Goal: Contribute content: Add original content to the website for others to see

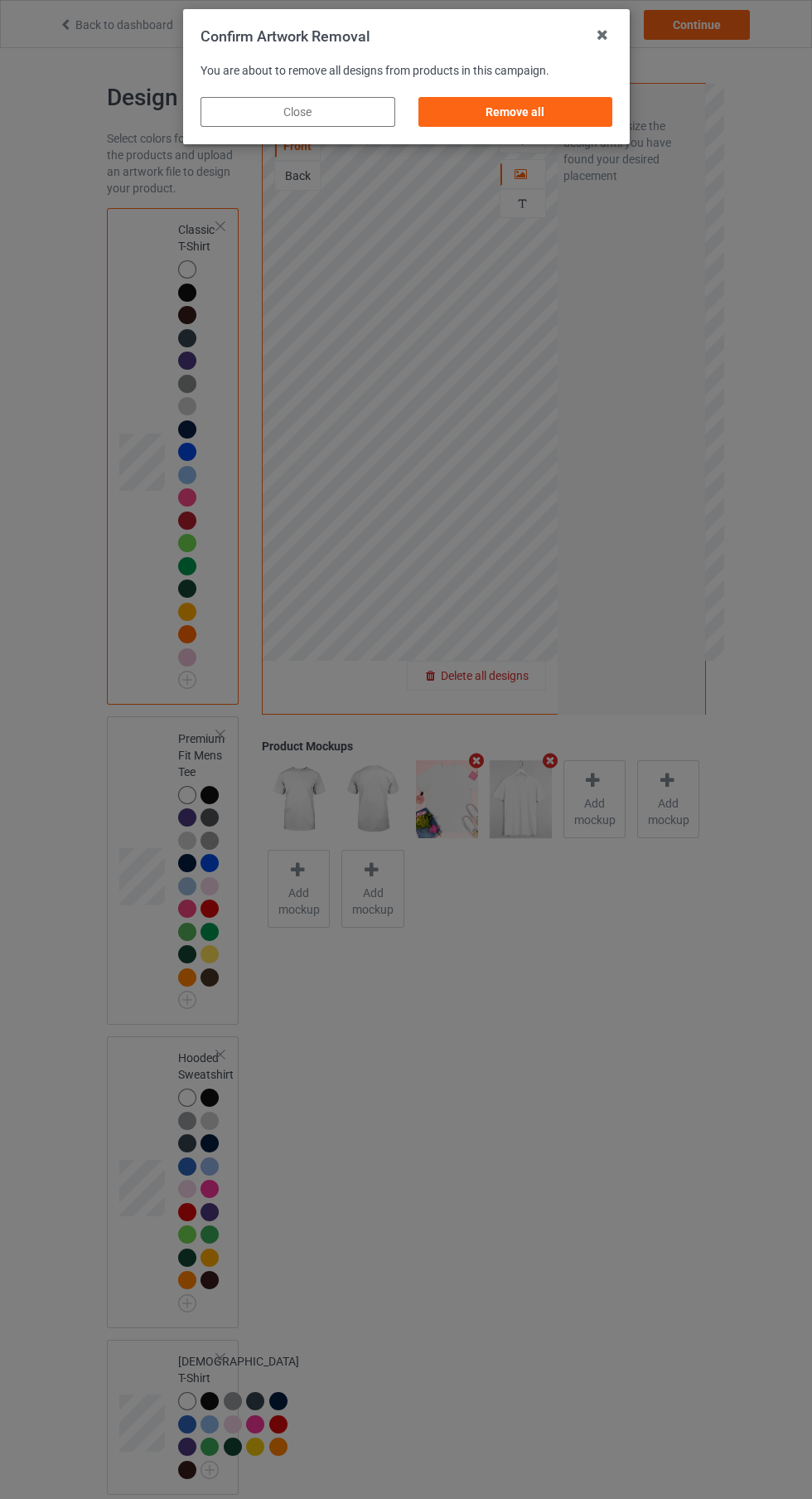
click at [583, 106] on div "Remove all" at bounding box center [515, 112] width 195 height 30
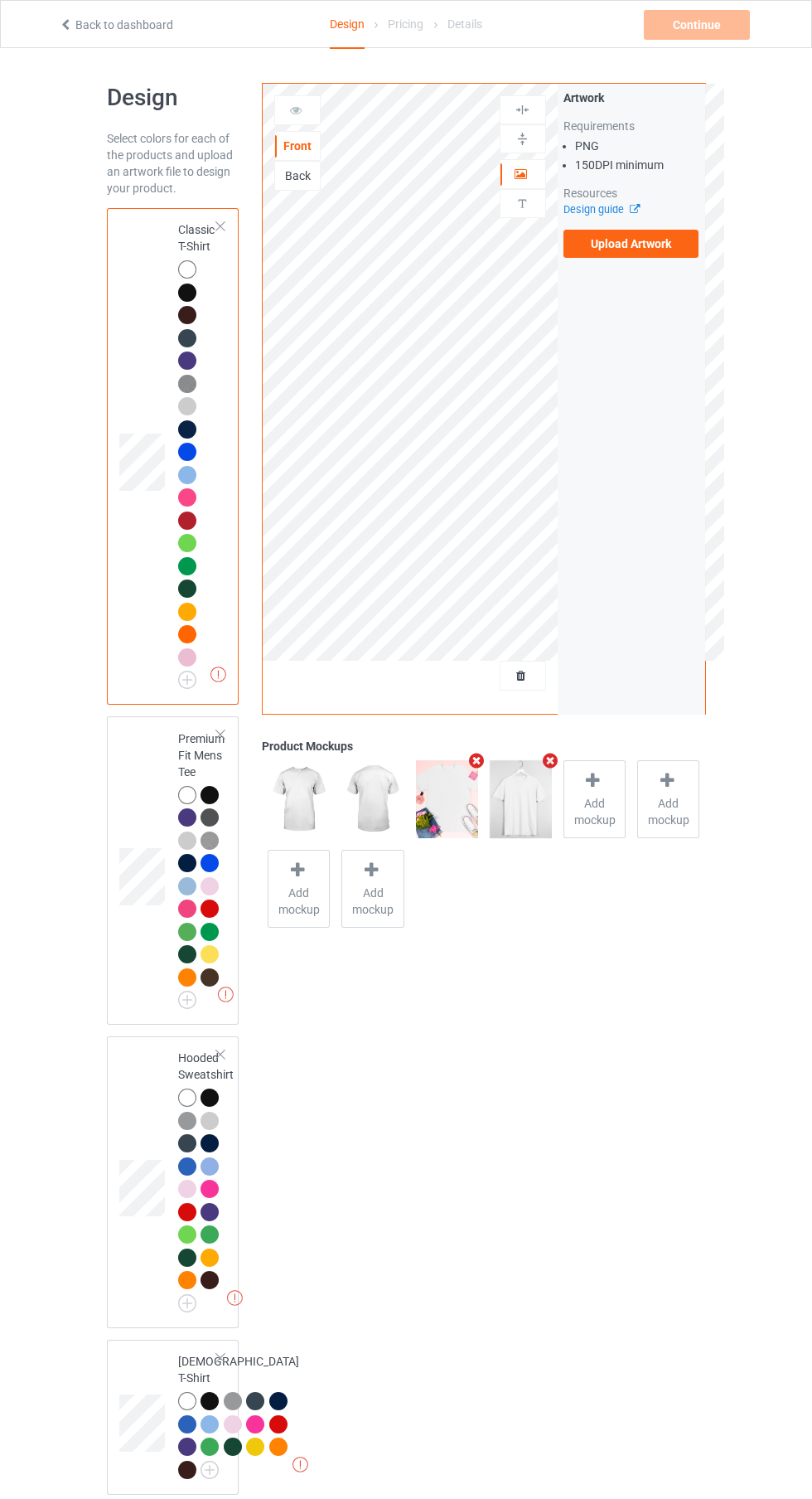
click at [671, 249] on label "Upload Artwork" at bounding box center [631, 243] width 136 height 28
click at [0, 0] on input "Upload Artwork" at bounding box center [0, 0] width 0 height 0
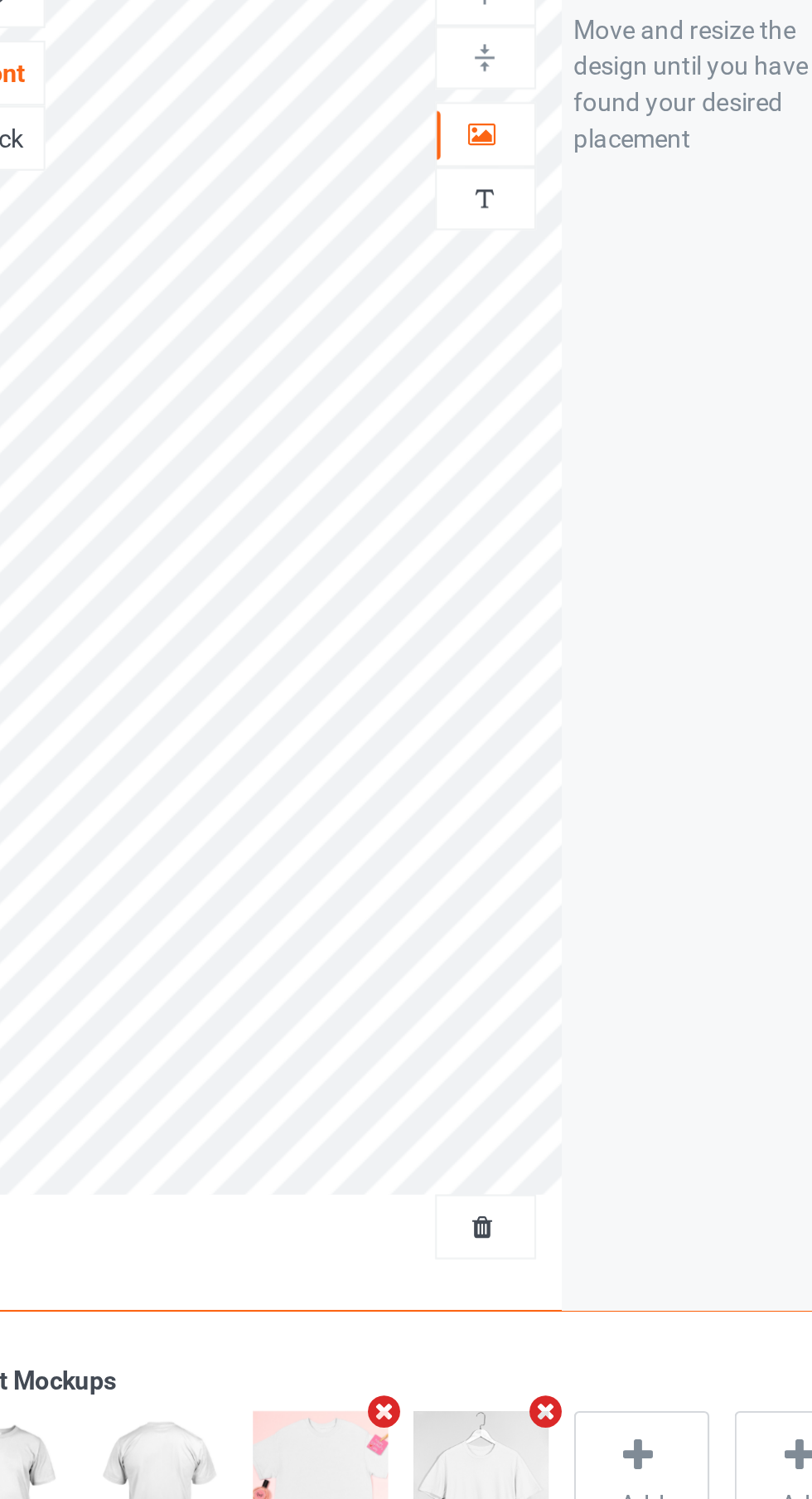
scroll to position [2, 0]
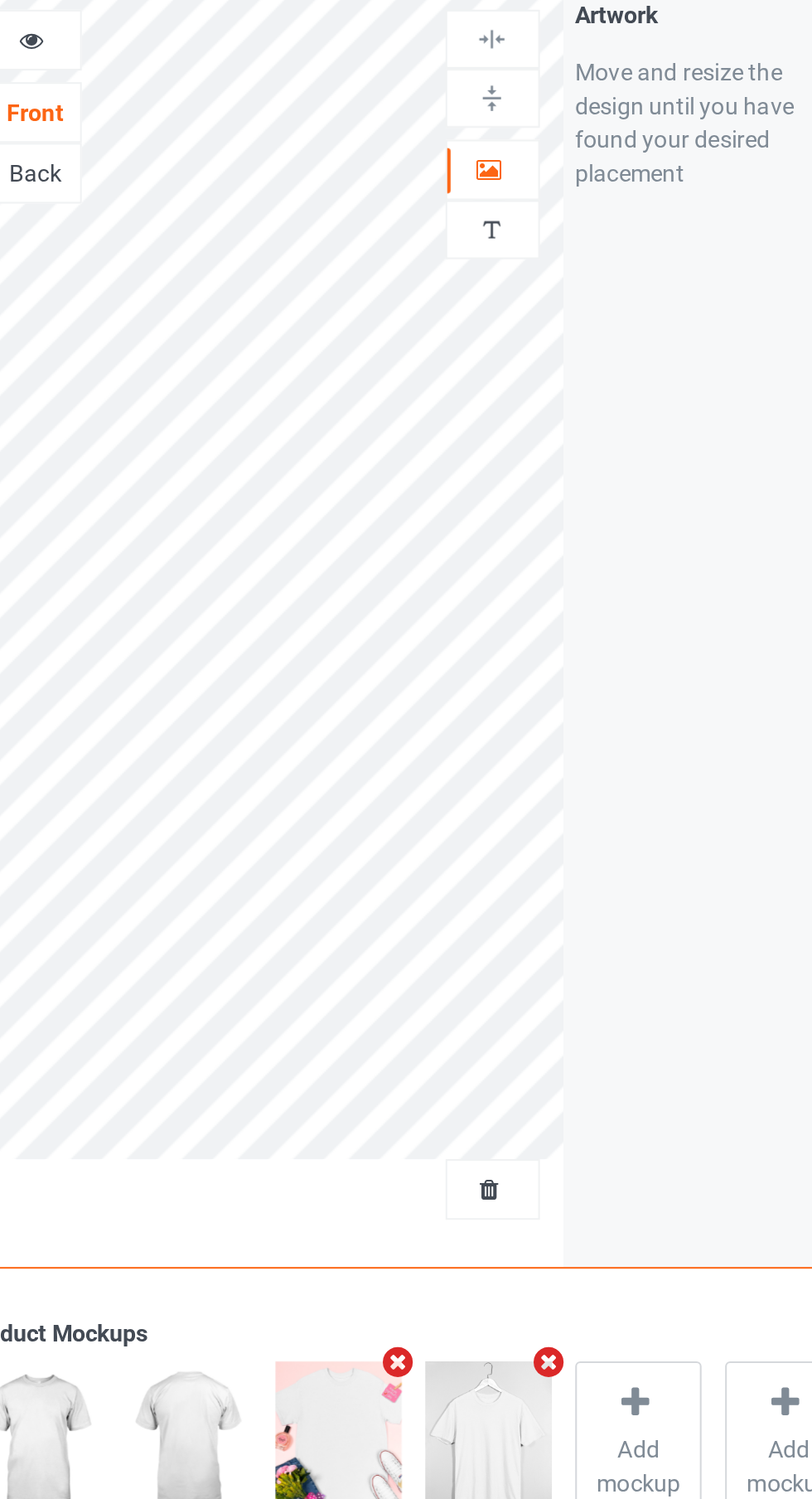
click at [531, 167] on div at bounding box center [523, 173] width 45 height 17
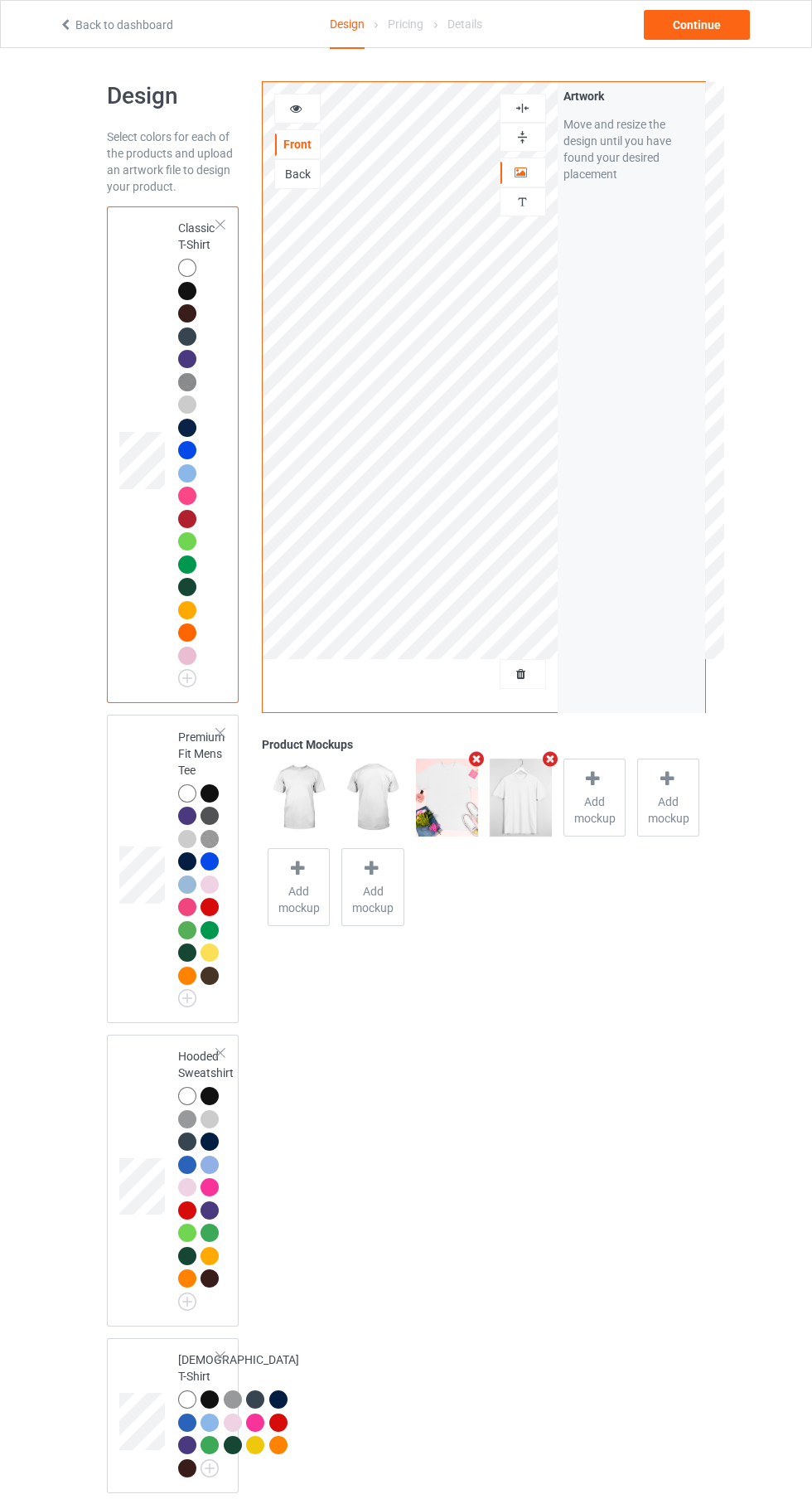
scroll to position [4, 0]
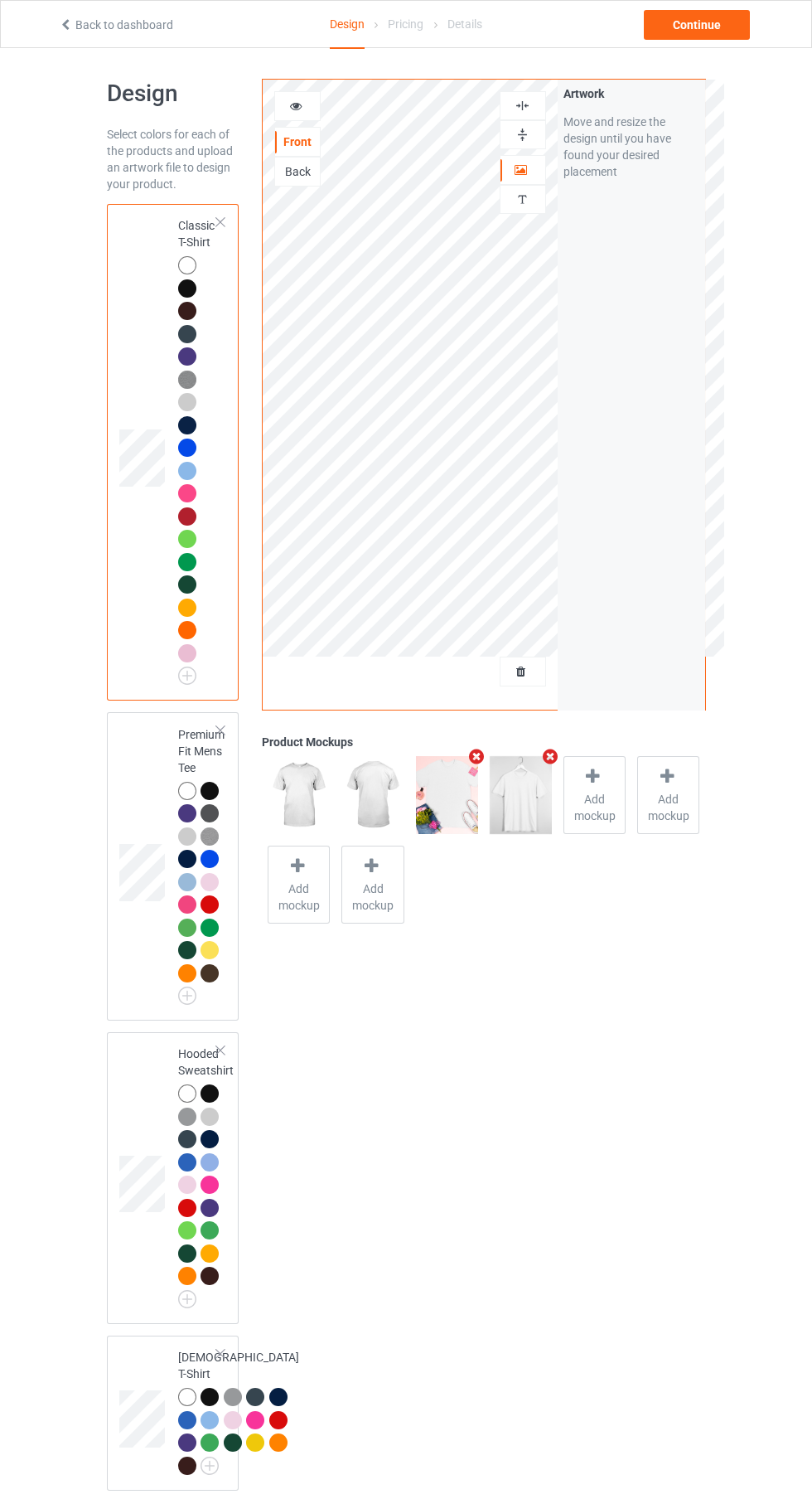
click at [203, 1178] on div at bounding box center [210, 1185] width 19 height 19
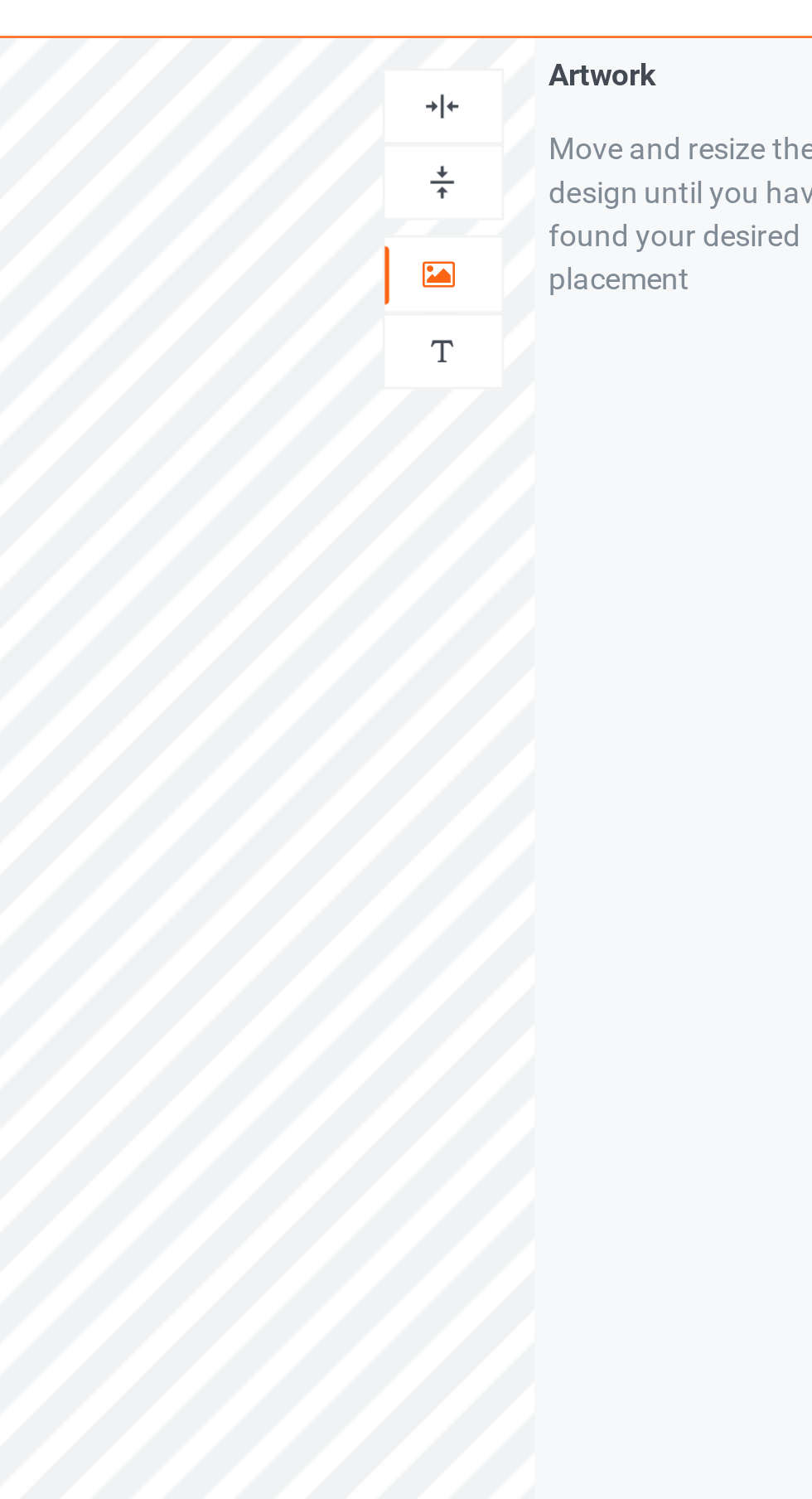
scroll to position [6, 0]
click at [537, 103] on div at bounding box center [523, 104] width 45 height 16
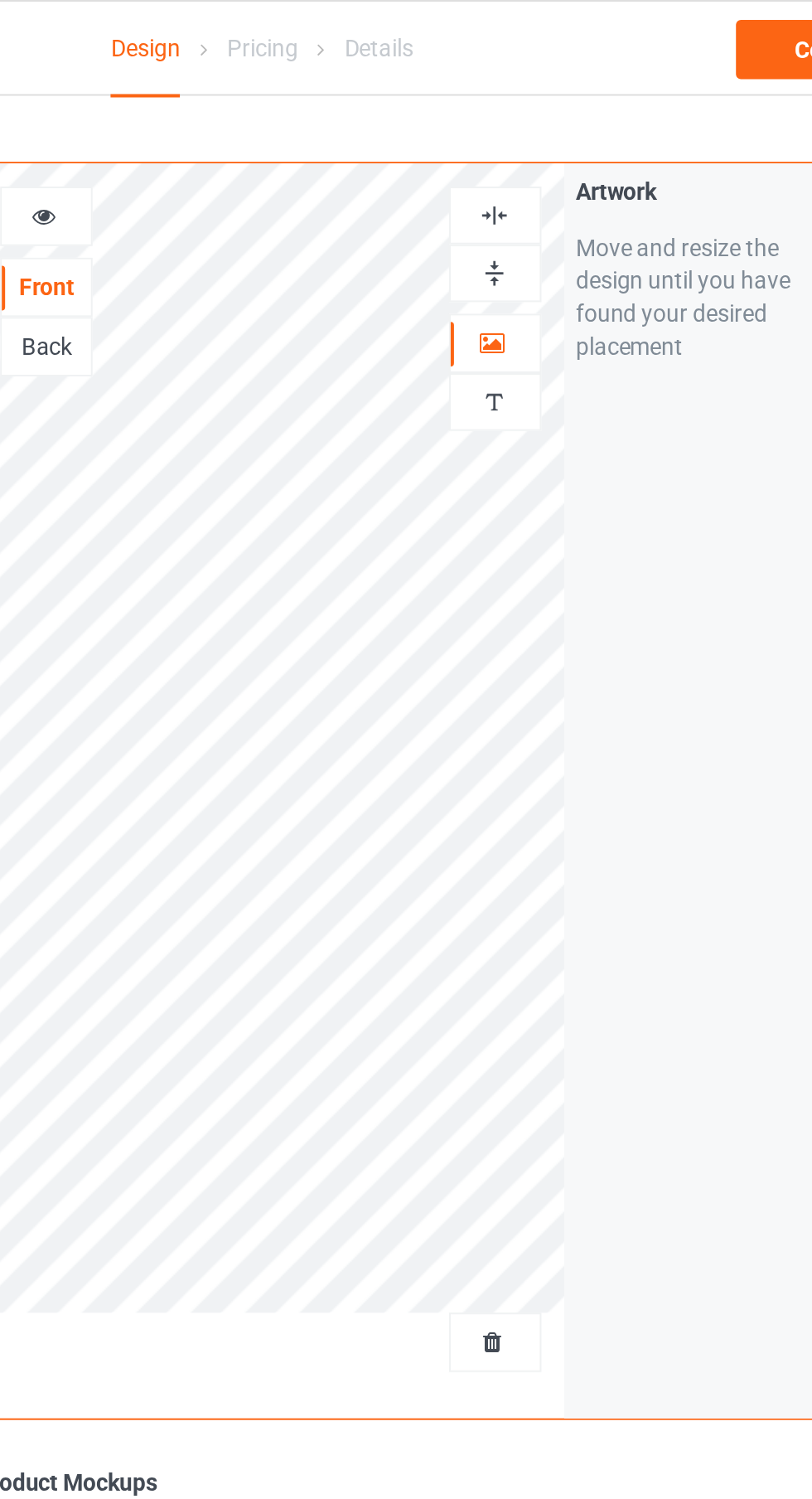
scroll to position [0, 0]
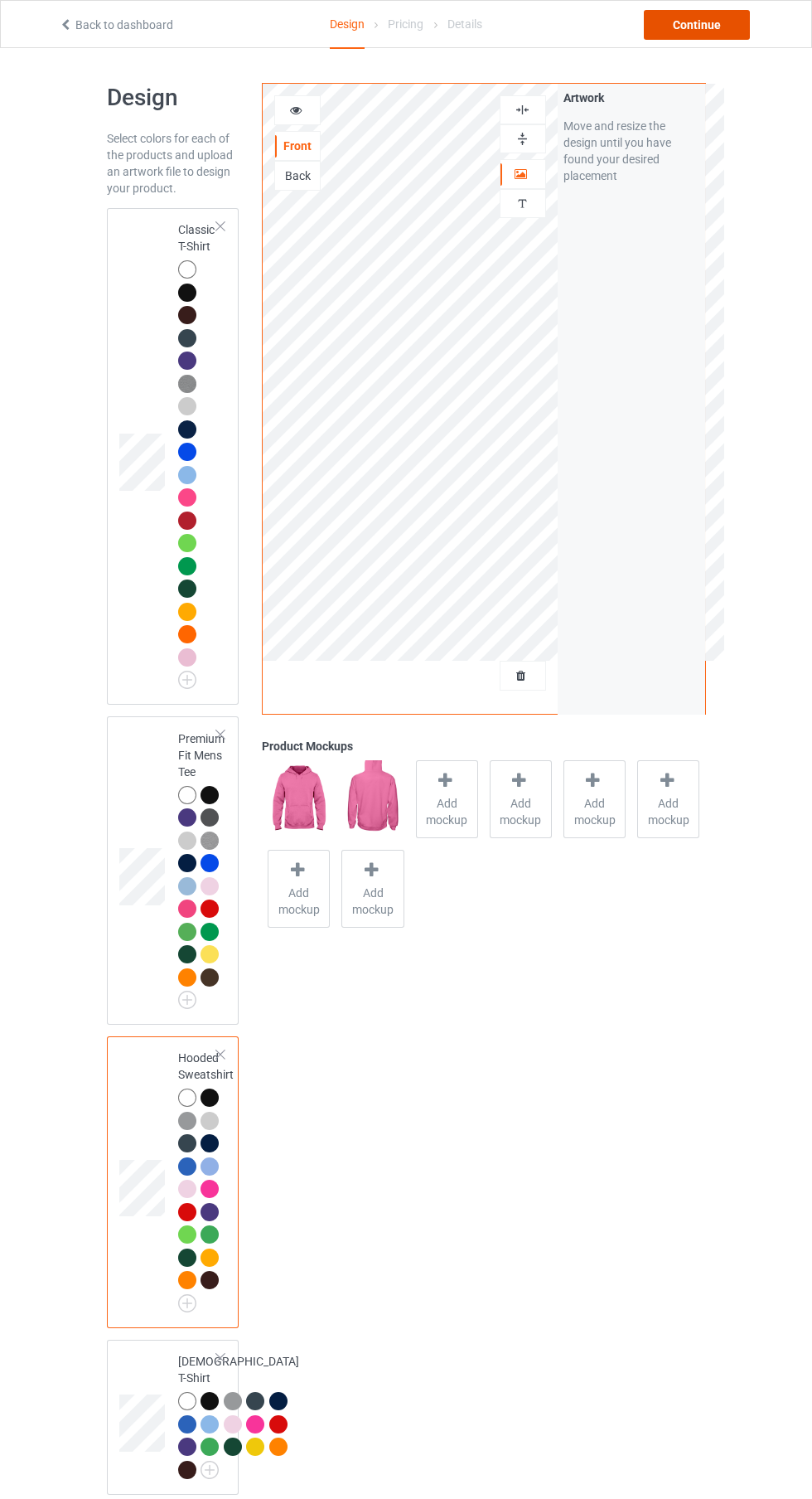
click at [736, 35] on div "Continue" at bounding box center [696, 25] width 106 height 30
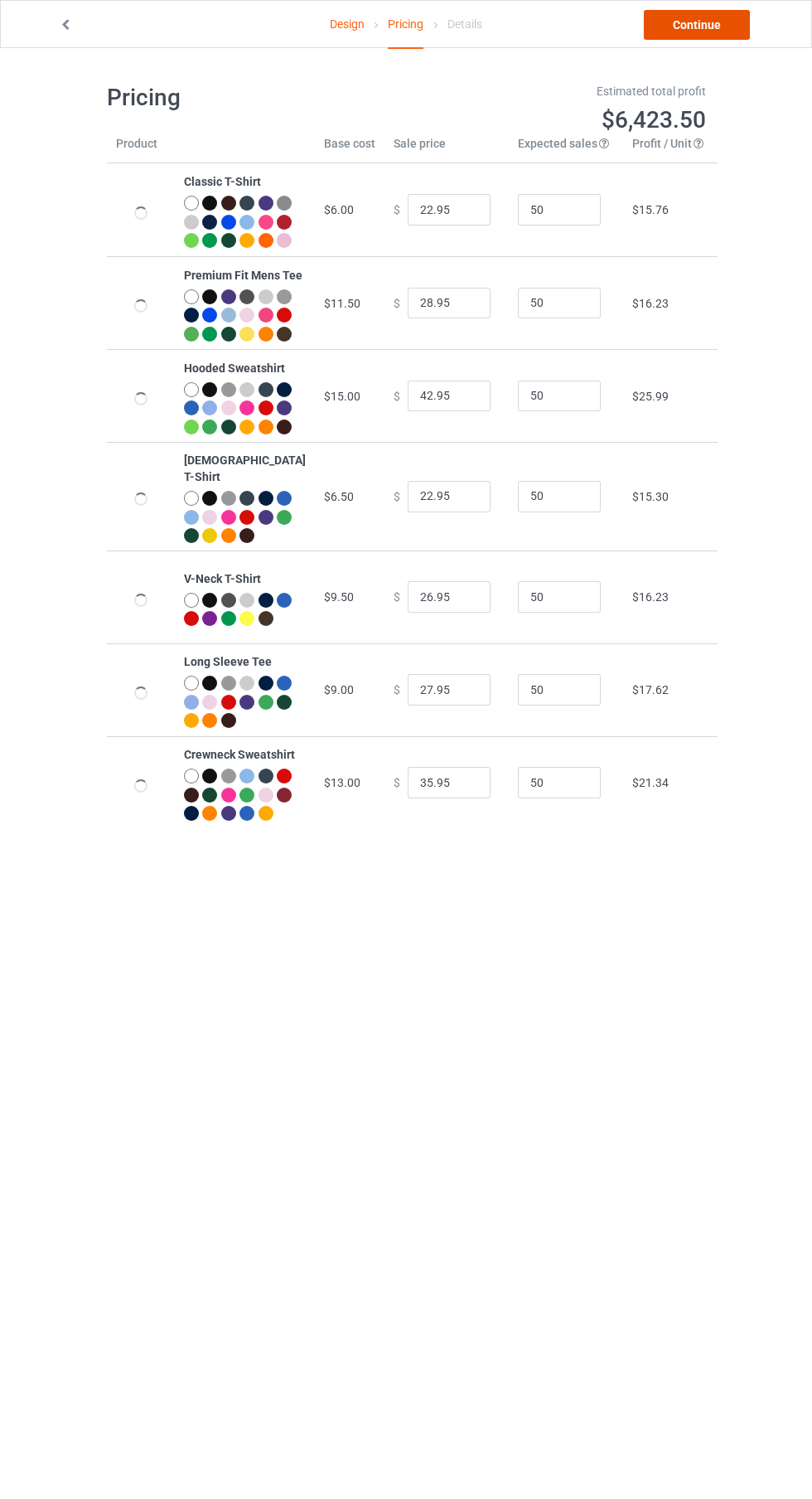
click at [745, 19] on link "Continue" at bounding box center [696, 25] width 106 height 30
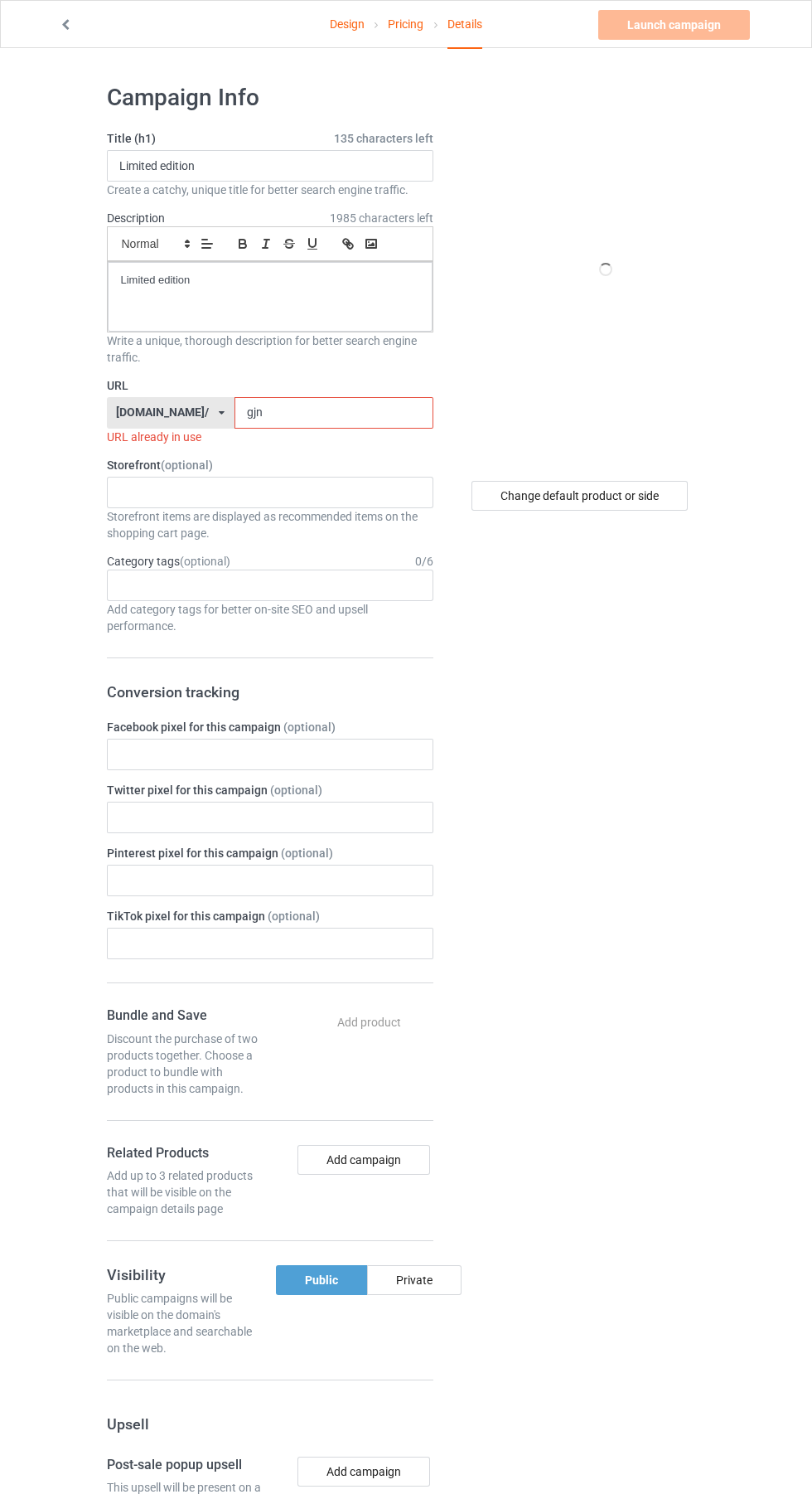
click at [382, 417] on input "gjn" at bounding box center [333, 413] width 199 height 32
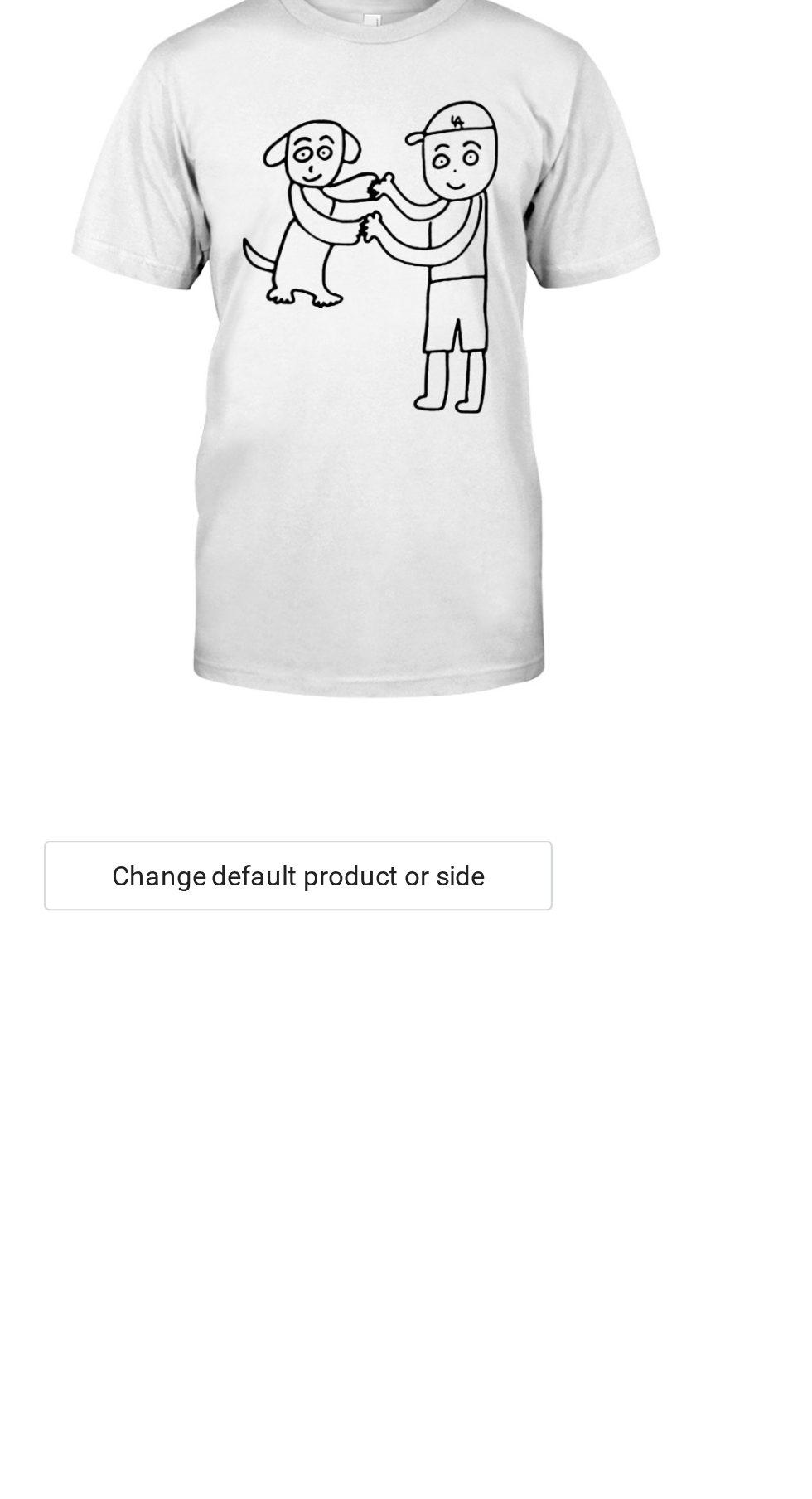
type input "gjny"
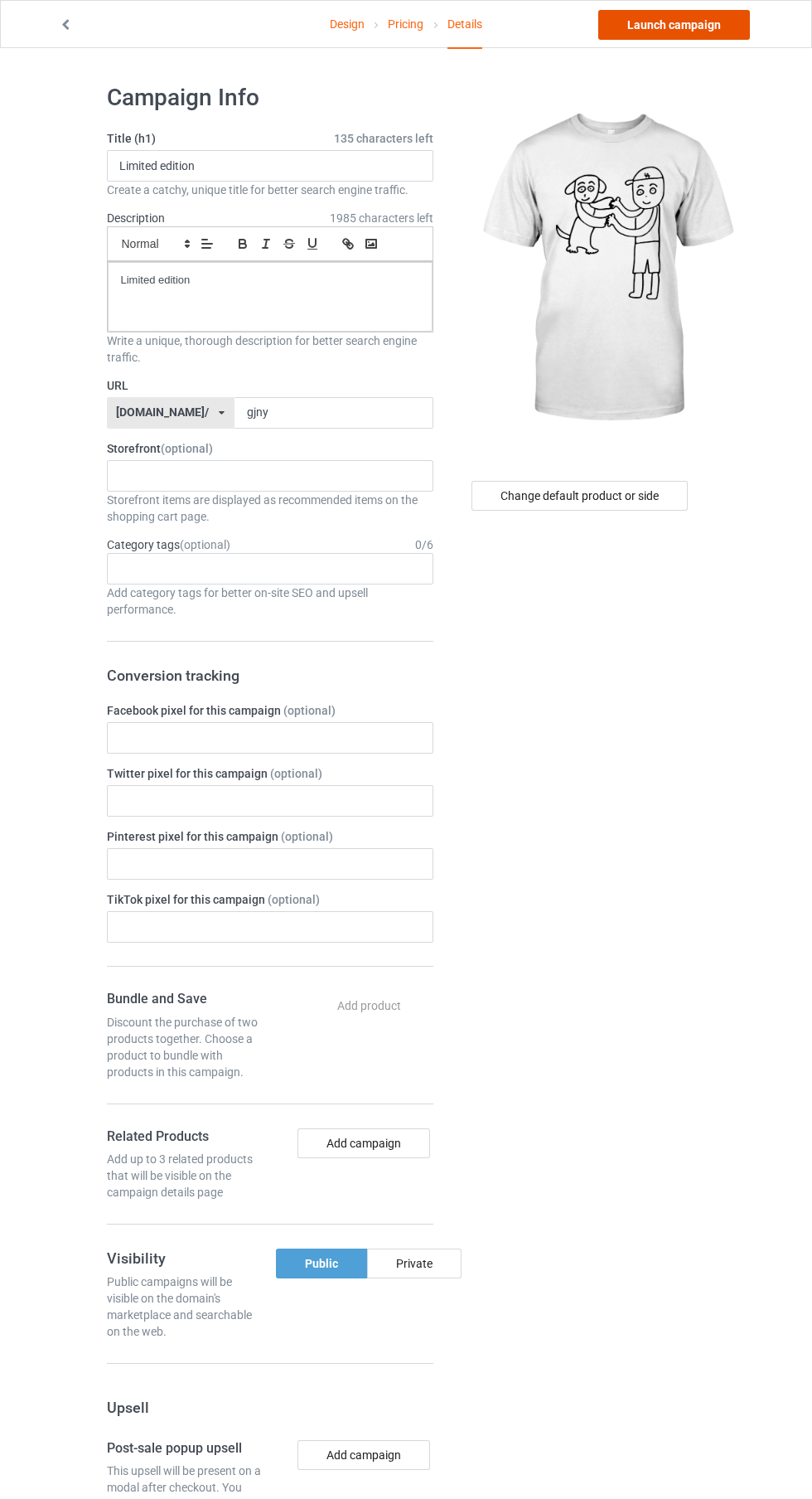
click at [702, 24] on link "Launch campaign" at bounding box center [674, 25] width 152 height 30
